Goal: Obtain resource: Download file/media

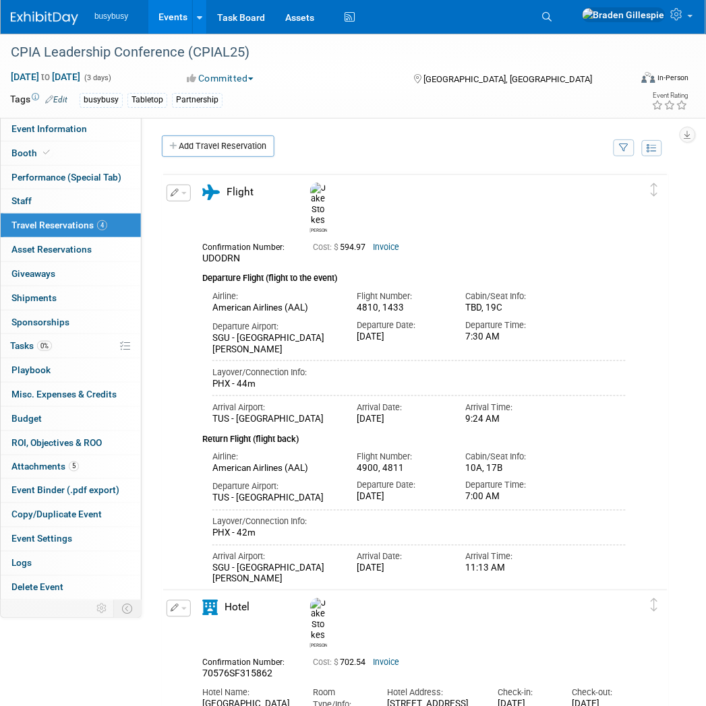
click at [52, 17] on img at bounding box center [44, 17] width 67 height 13
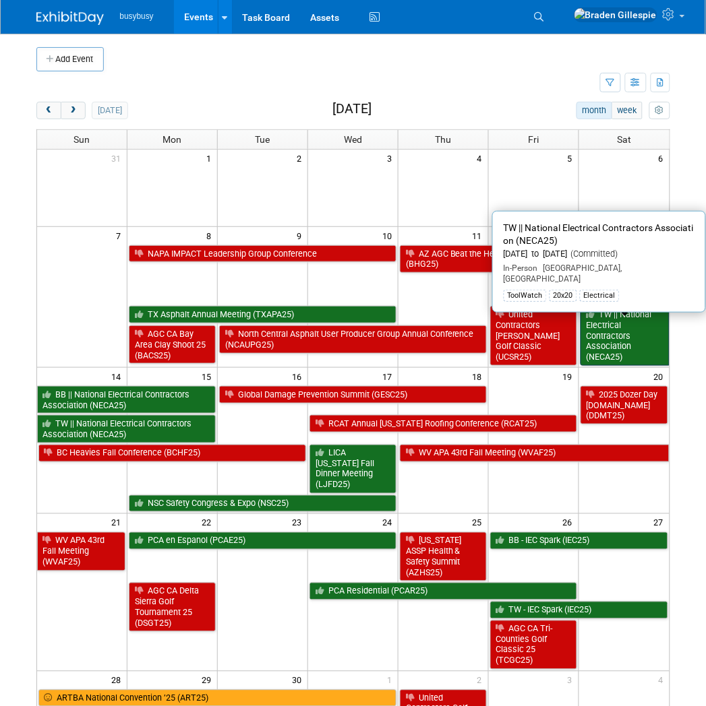
click at [642, 327] on link "TW || National Electrical Contractors Association (NECA25)" at bounding box center [624, 336] width 89 height 60
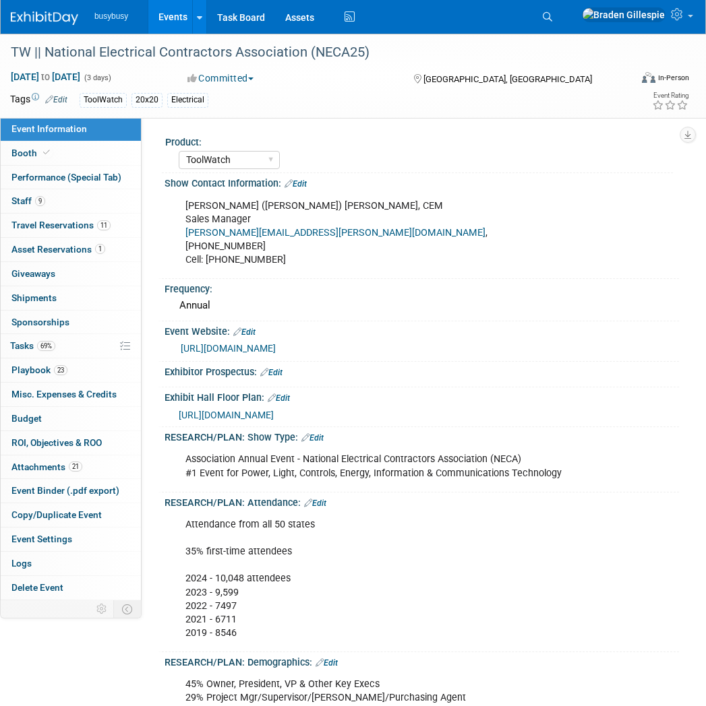
select select "ToolWatch"
click at [69, 475] on link "21 Attachments 21" at bounding box center [71, 468] width 140 height 24
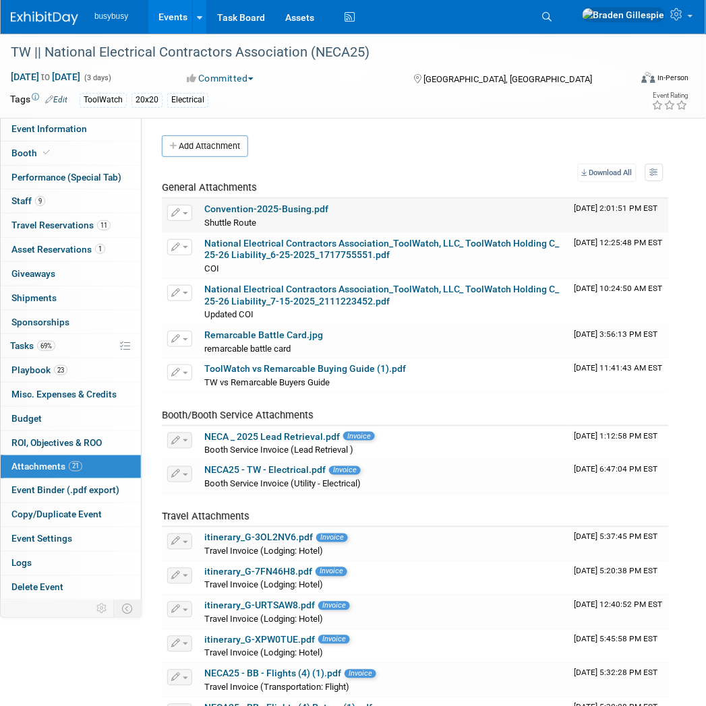
click at [240, 206] on link "Convention-2025-Busing.pdf" at bounding box center [266, 209] width 124 height 11
